Goal: Information Seeking & Learning: Learn about a topic

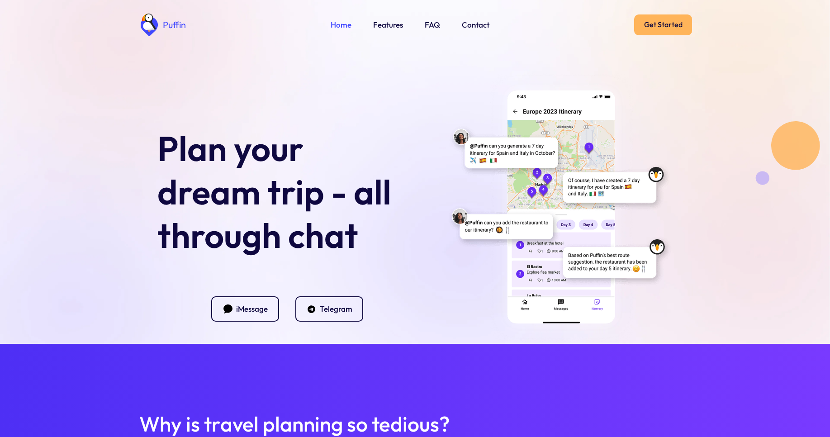
click at [663, 24] on link "Get Started" at bounding box center [663, 24] width 58 height 21
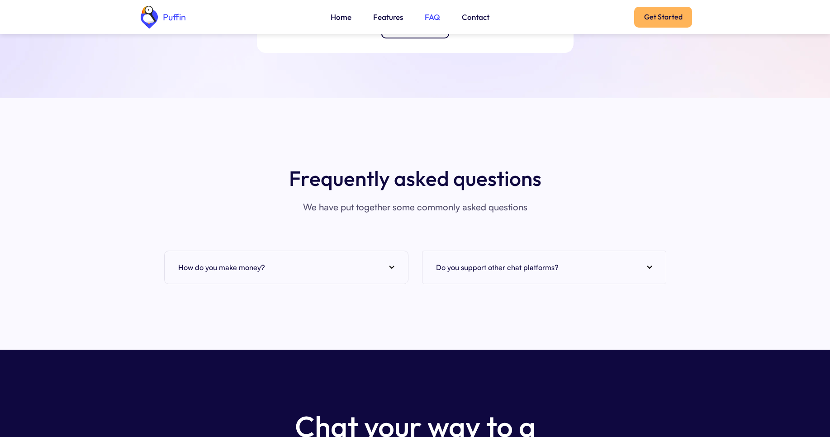
scroll to position [3445, 0]
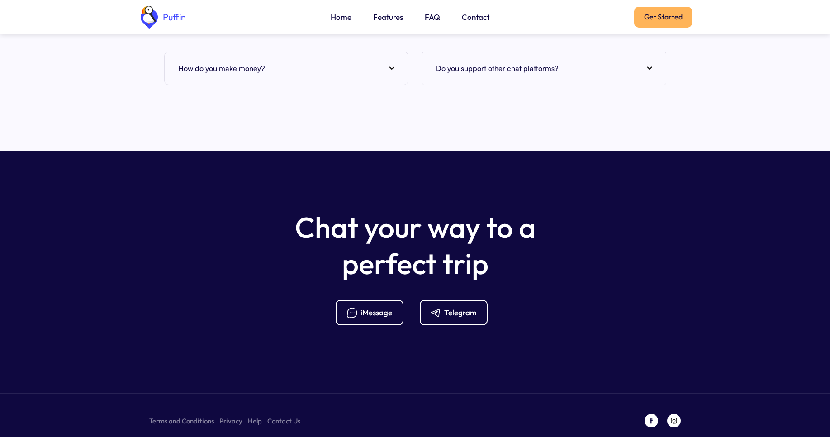
click at [390, 66] on img at bounding box center [391, 68] width 5 height 4
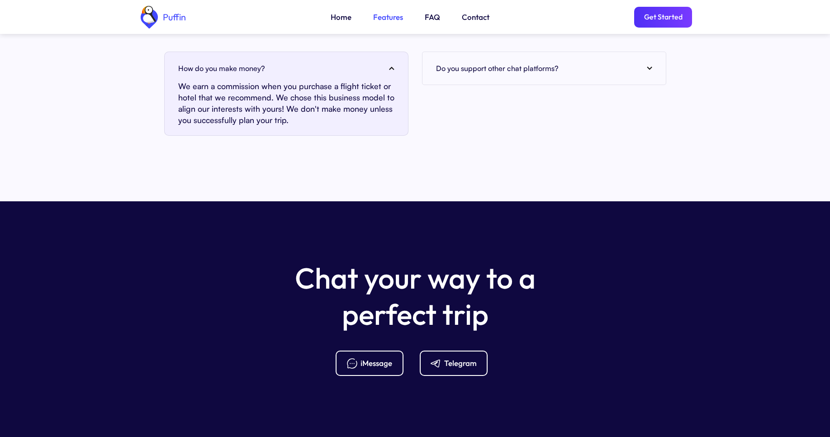
click at [386, 16] on link "Features" at bounding box center [388, 17] width 30 height 12
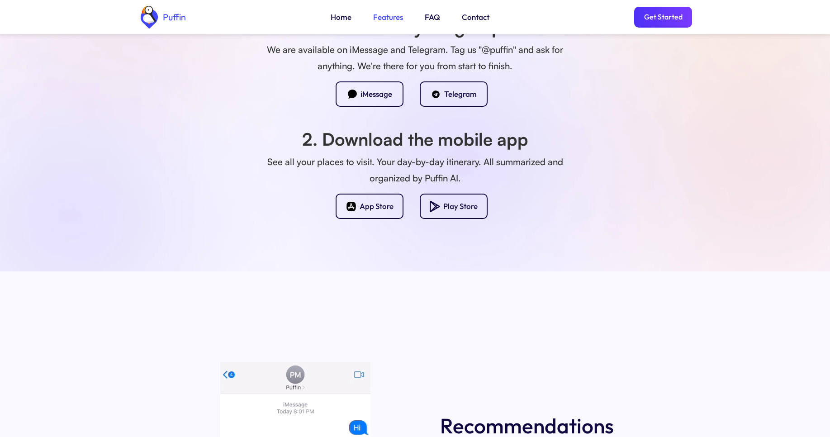
scroll to position [692, 0]
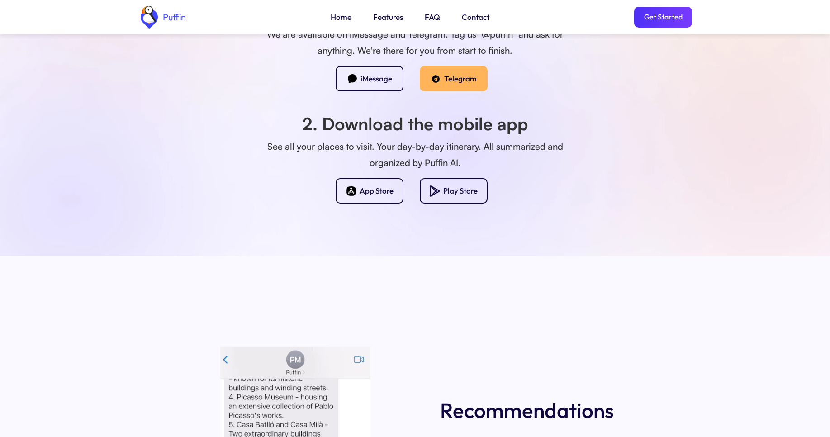
click at [450, 78] on div "Telegram" at bounding box center [460, 79] width 33 height 10
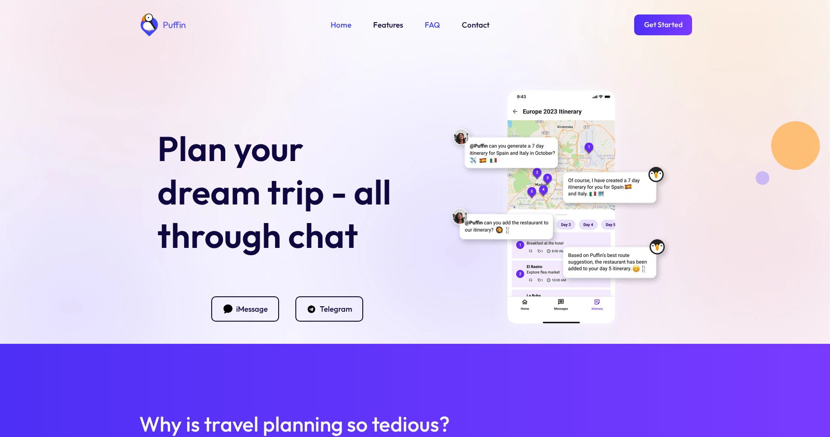
click at [429, 24] on link "FAQ" at bounding box center [432, 25] width 15 height 12
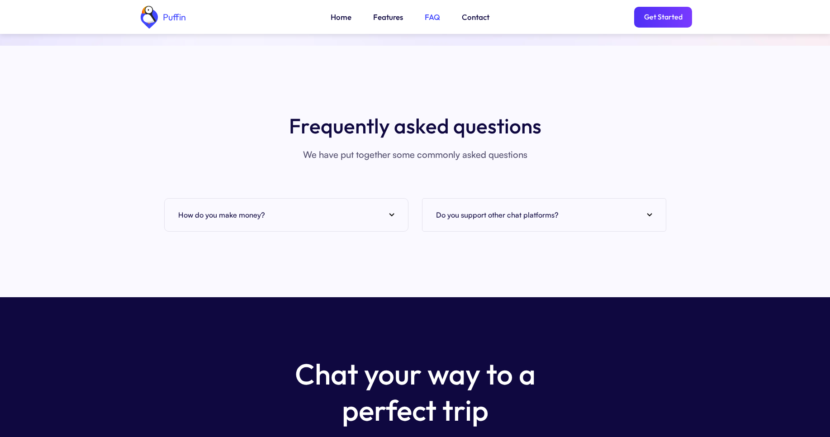
scroll to position [3299, 0]
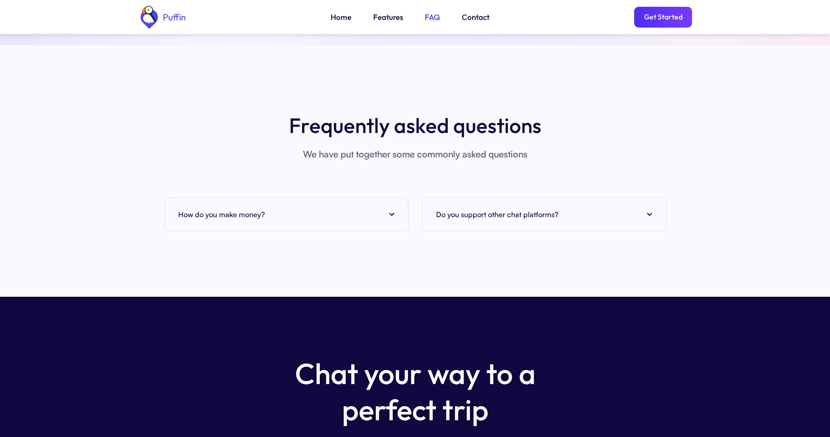
click at [390, 208] on div "How do you make money?" at bounding box center [286, 215] width 216 height 14
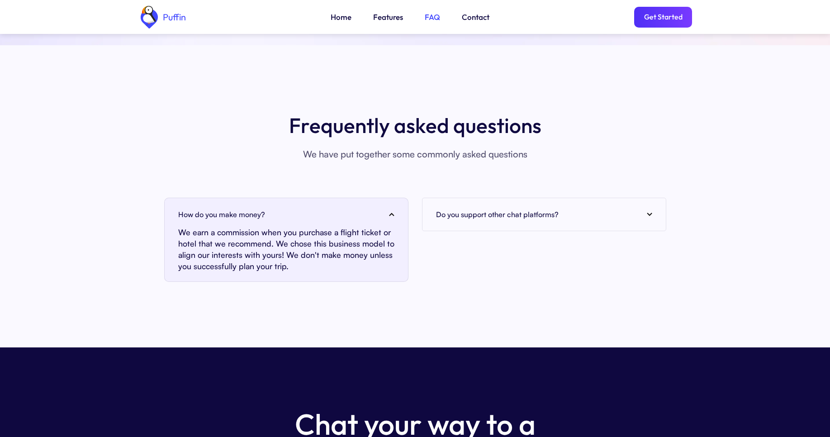
click at [649, 208] on div "Do you support other chat platforms?" at bounding box center [544, 215] width 216 height 14
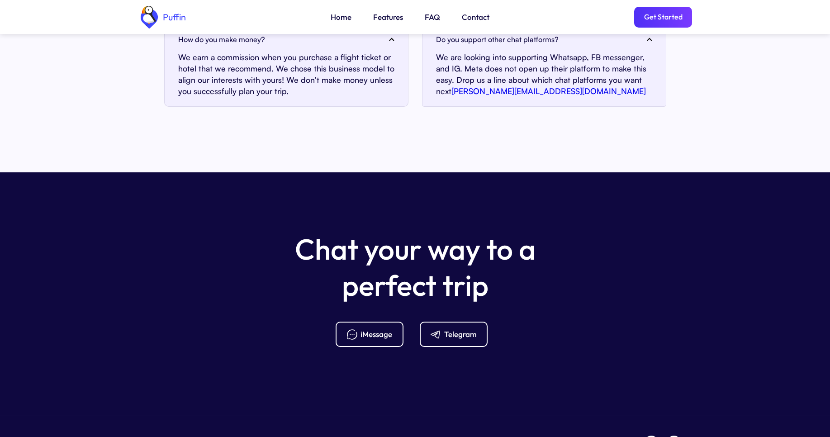
scroll to position [3495, 0]
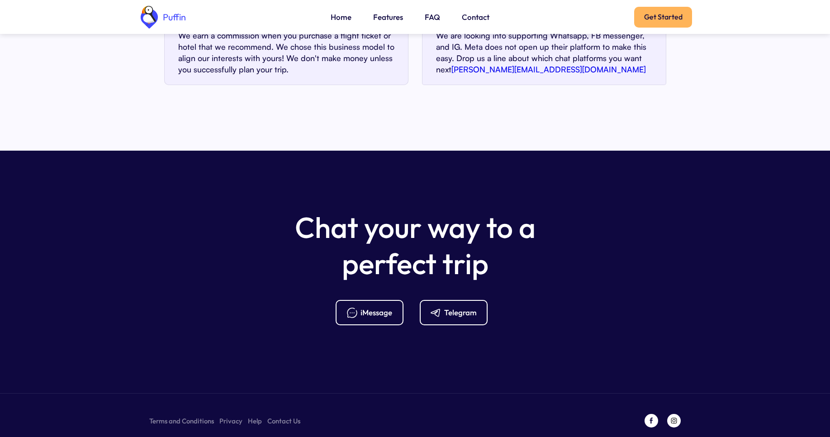
click at [663, 16] on link "Get Started" at bounding box center [663, 17] width 58 height 21
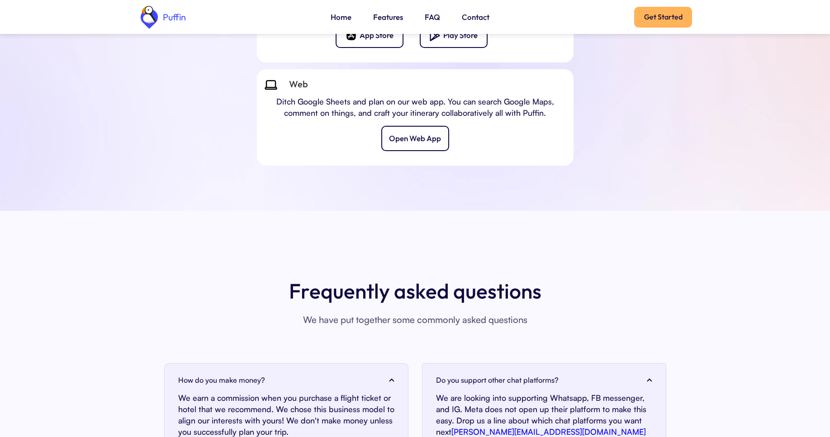
scroll to position [3113, 0]
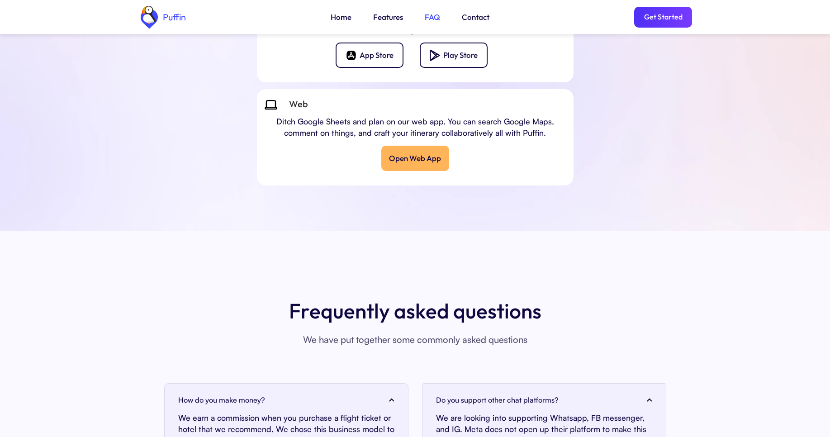
click at [411, 153] on div "Open Web App" at bounding box center [415, 158] width 52 height 10
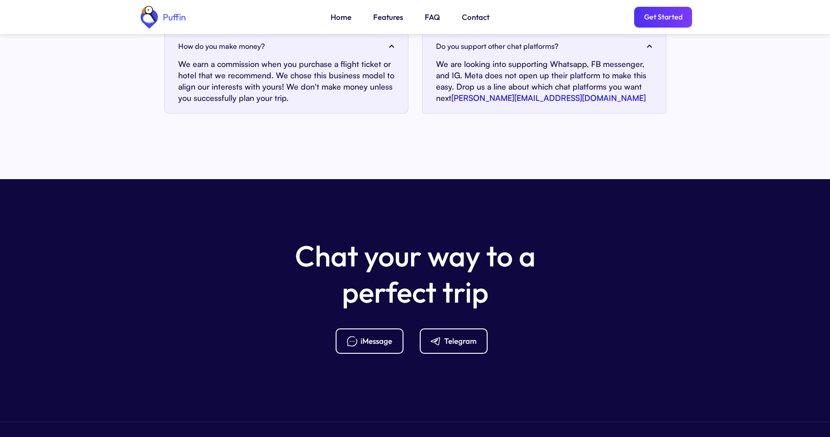
scroll to position [3495, 0]
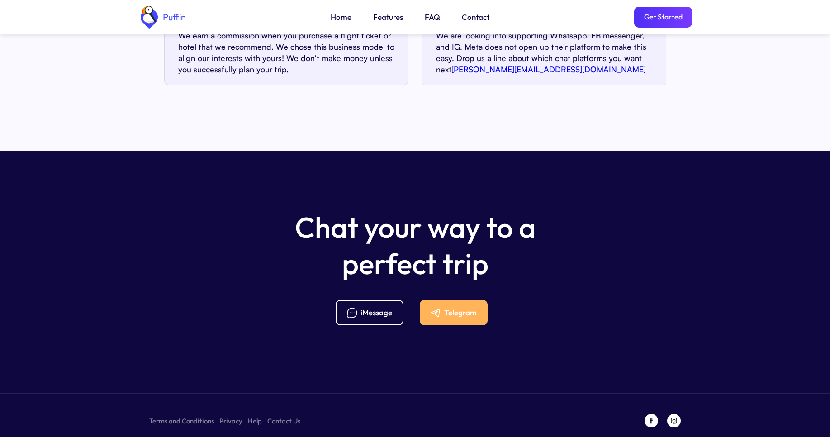
click at [450, 308] on div "Telegram" at bounding box center [460, 313] width 33 height 10
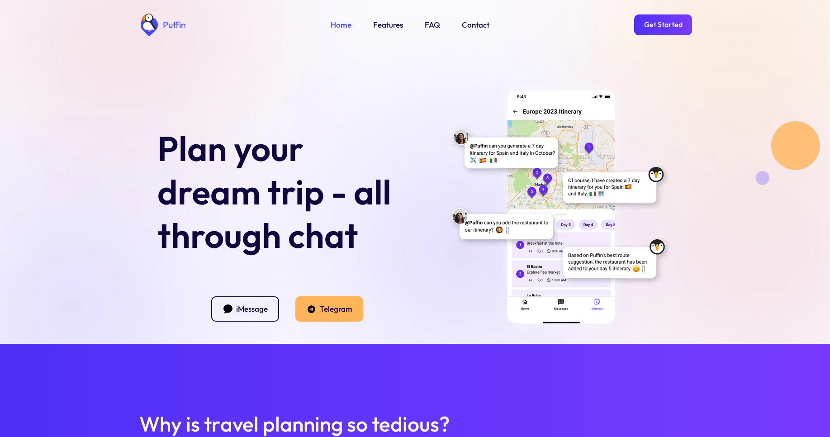
click at [327, 307] on div "Telegram" at bounding box center [336, 309] width 33 height 10
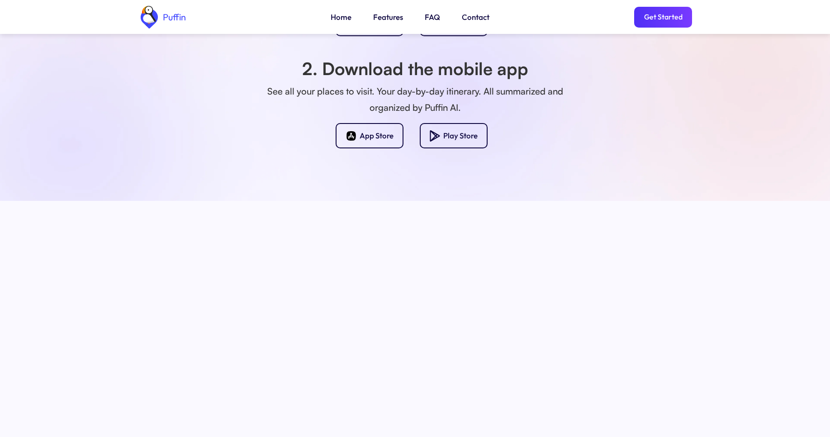
scroll to position [764, 0]
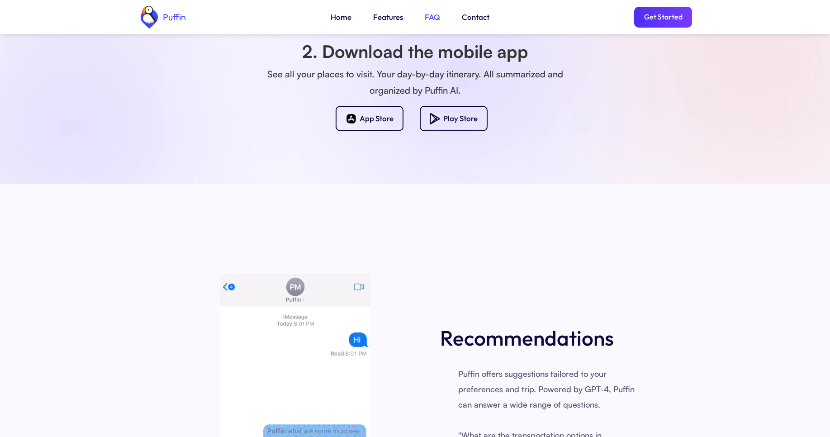
click at [429, 16] on link "FAQ" at bounding box center [432, 17] width 15 height 12
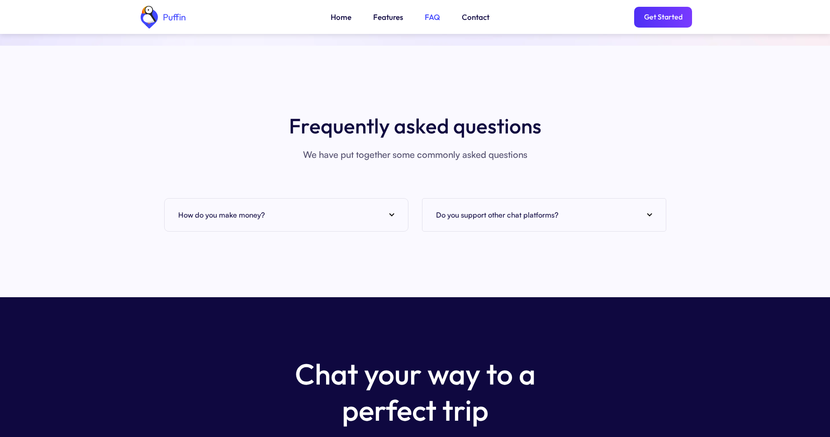
scroll to position [3299, 0]
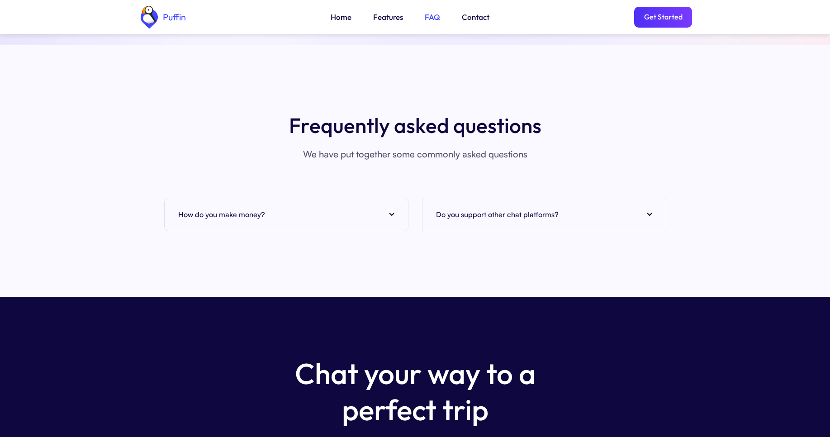
click at [390, 208] on div "How do you make money?" at bounding box center [286, 215] width 216 height 14
